Goal: Task Accomplishment & Management: Complete application form

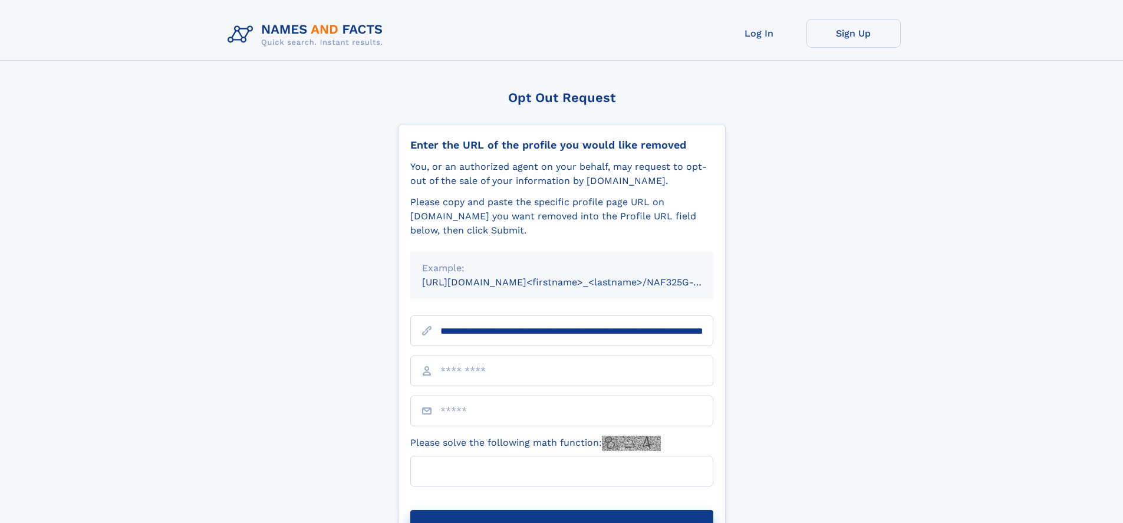
scroll to position [0, 132]
type input "**********"
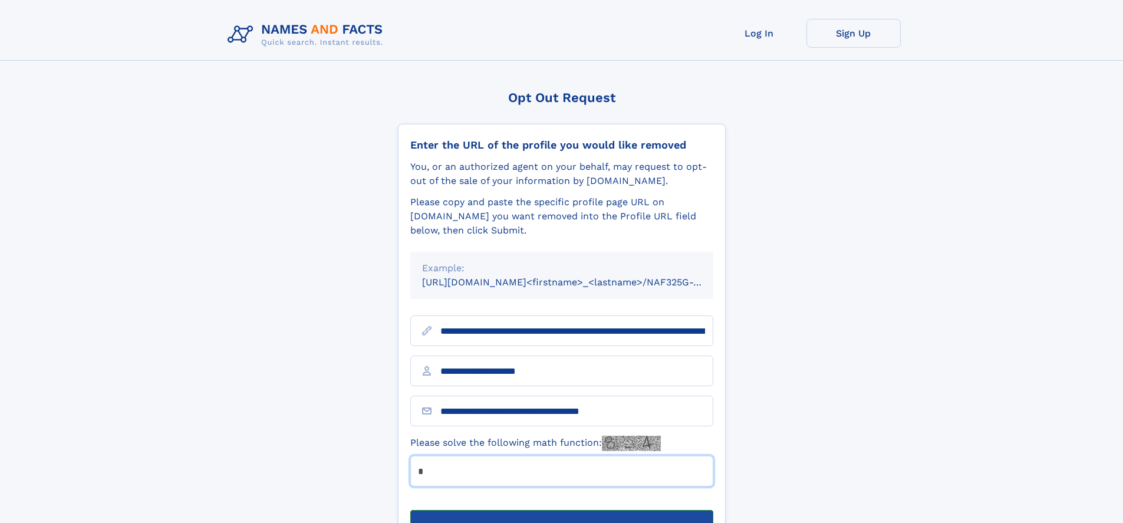
type input "*"
click at [561, 510] on button "Submit Opt Out Request" at bounding box center [561, 529] width 303 height 38
